Goal: Book appointment/travel/reservation

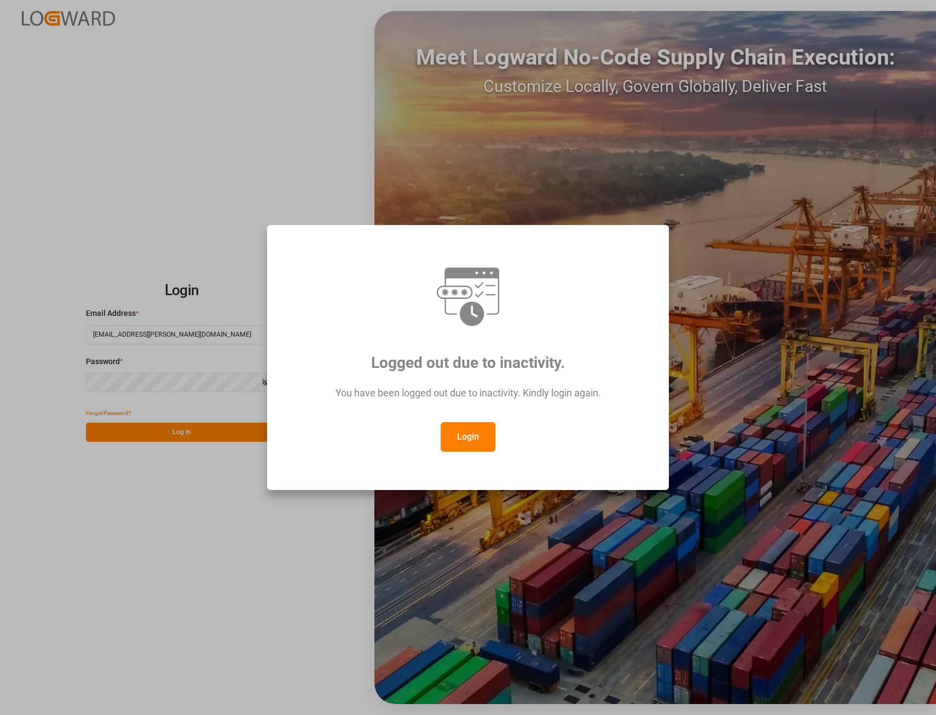
click at [475, 441] on button "Login" at bounding box center [468, 437] width 55 height 30
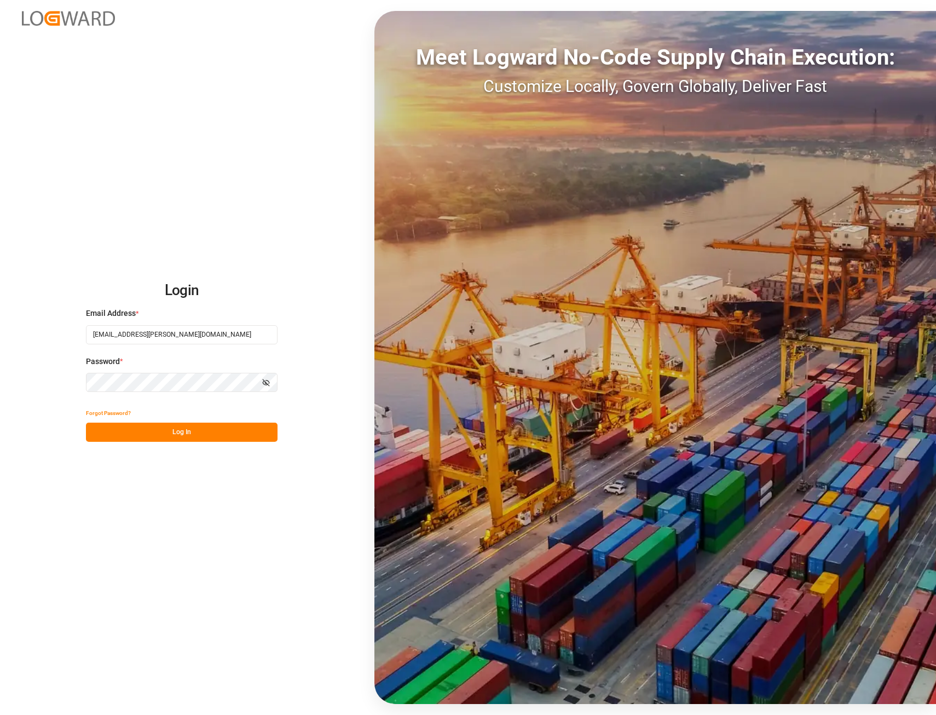
click at [180, 432] on button "Log In" at bounding box center [182, 432] width 192 height 19
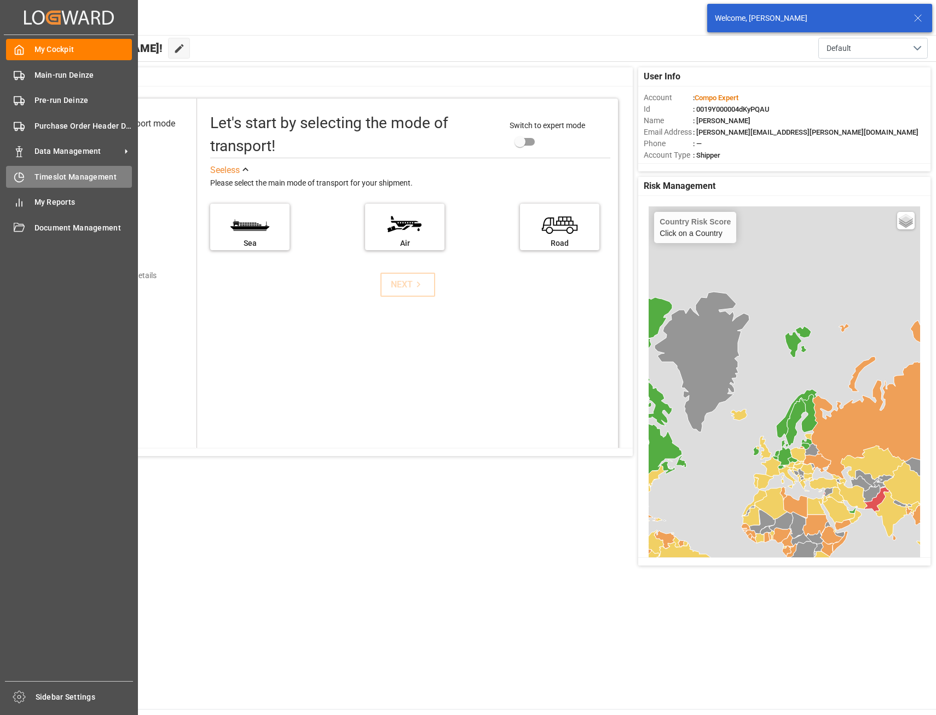
click at [45, 174] on span "Timeslot Management" at bounding box center [83, 176] width 98 height 11
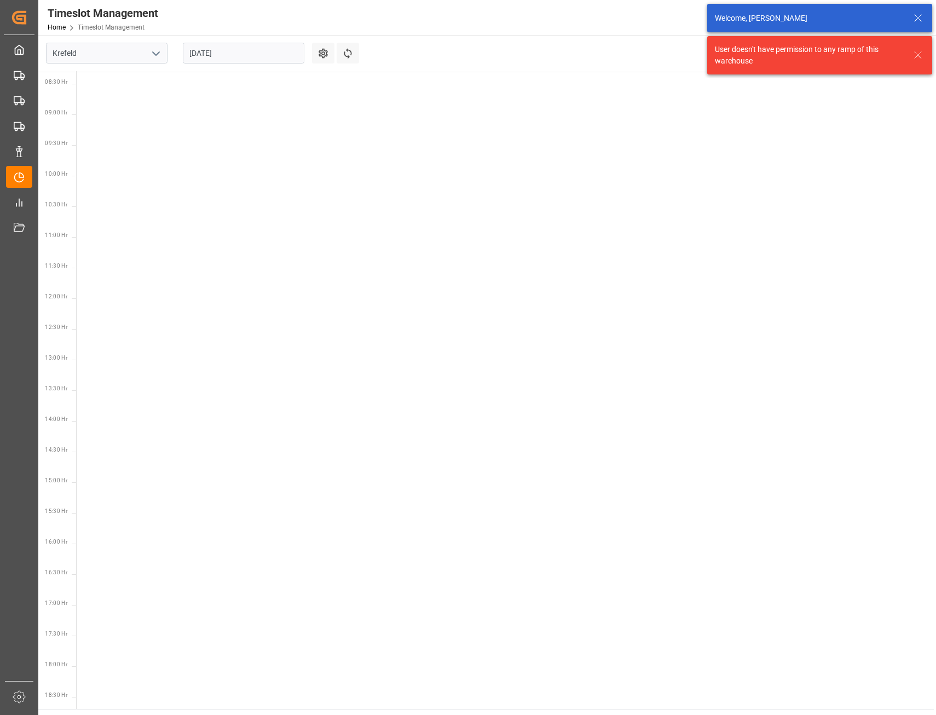
scroll to position [568, 0]
click at [107, 52] on input "Krefeld" at bounding box center [107, 53] width 122 height 21
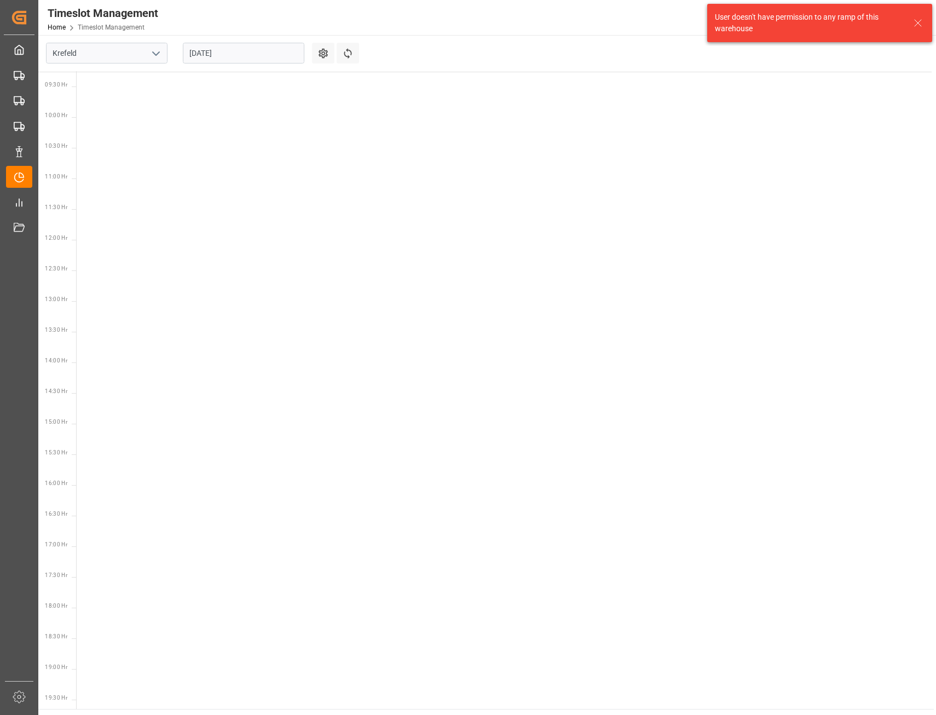
click at [157, 52] on icon "open menu" at bounding box center [155, 53] width 13 height 13
click at [76, 78] on div "Deinze" at bounding box center [107, 77] width 120 height 25
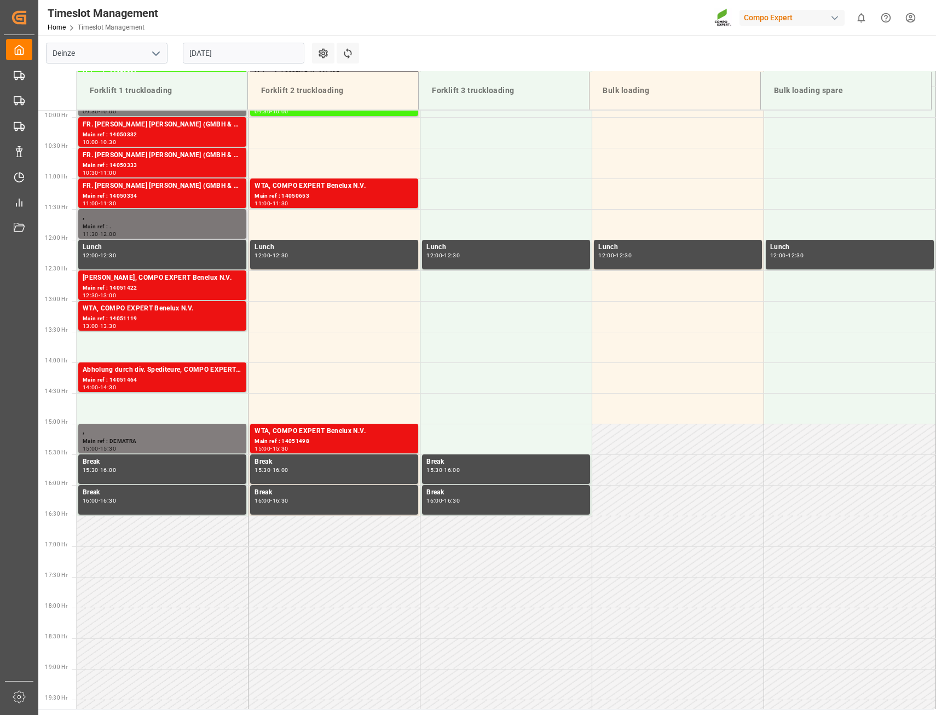
scroll to position [387, 0]
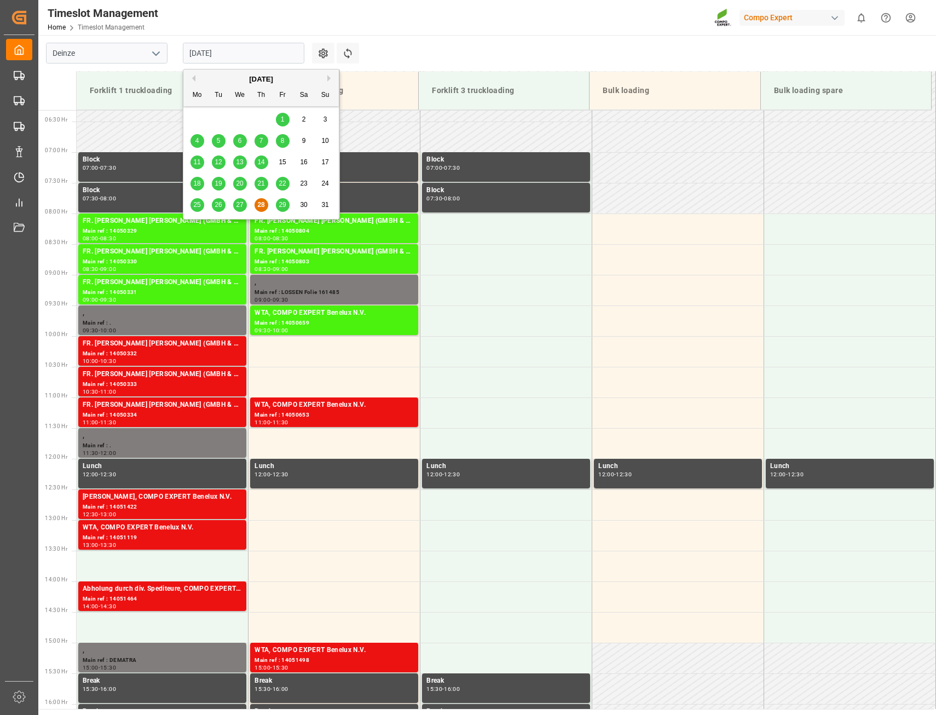
click at [263, 52] on input "[DATE]" at bounding box center [244, 53] width 122 height 21
click at [282, 209] on div "29" at bounding box center [283, 205] width 14 height 13
